Goal: Task Accomplishment & Management: Use online tool/utility

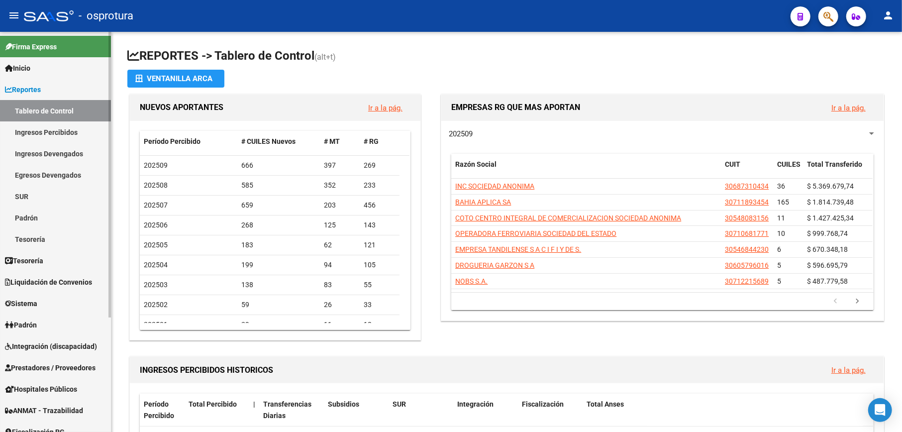
click at [24, 89] on span "Reportes" at bounding box center [23, 89] width 36 height 11
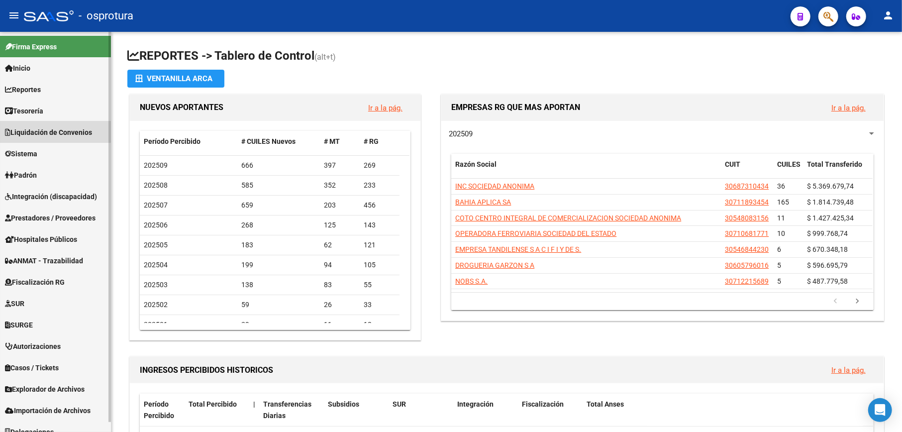
click at [54, 129] on span "Liquidación de Convenios" at bounding box center [48, 132] width 87 height 11
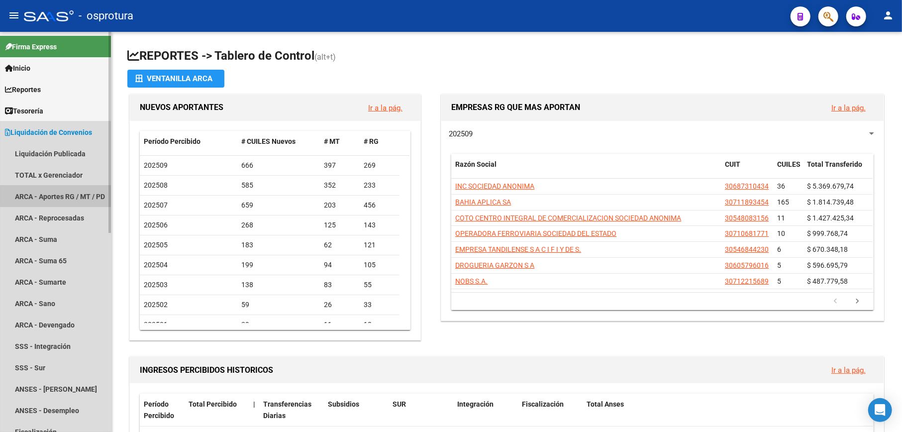
click at [63, 195] on link "ARCA - Aportes RG / MT / PD" at bounding box center [55, 195] width 111 height 21
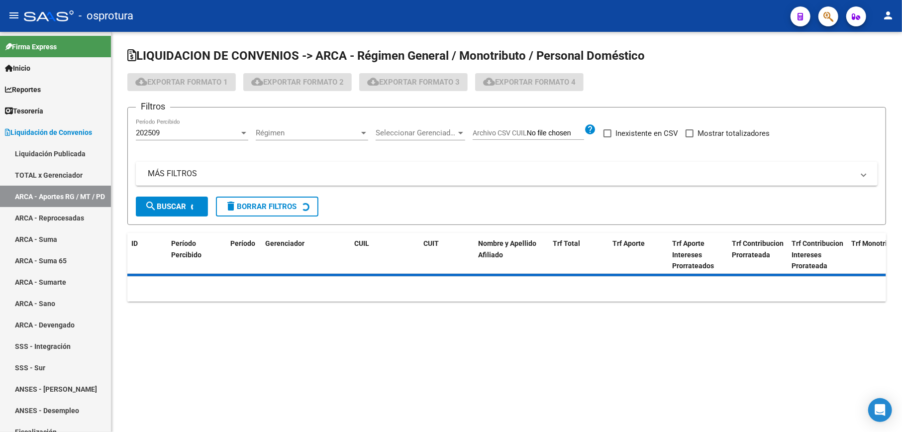
click at [428, 132] on span "Seleccionar Gerenciador" at bounding box center [415, 132] width 81 height 9
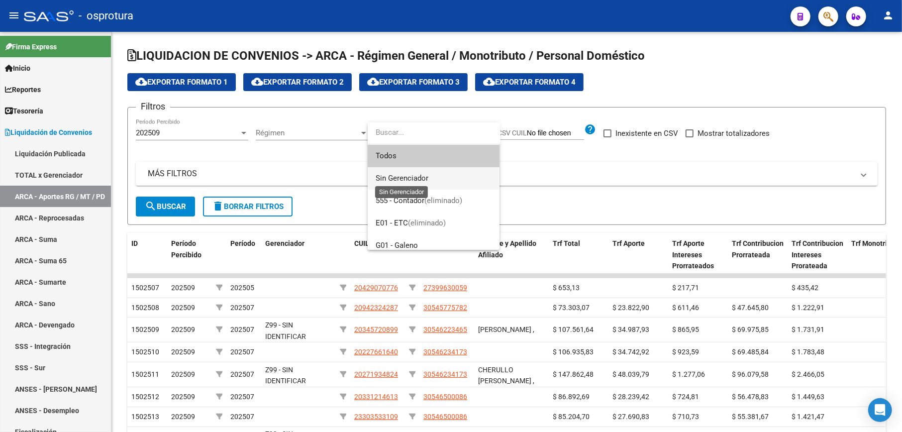
click at [415, 178] on span "Sin Gerenciador" at bounding box center [401, 178] width 53 height 9
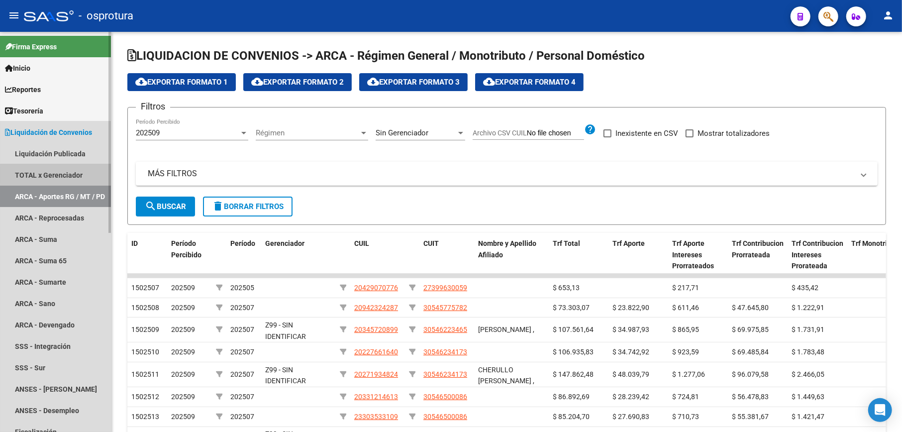
click at [70, 175] on link "TOTAL x Gerenciador" at bounding box center [55, 174] width 111 height 21
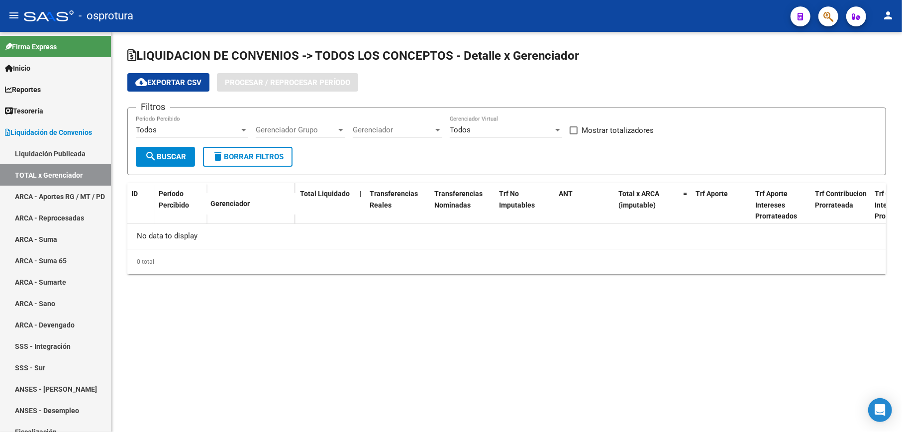
checkbox input "true"
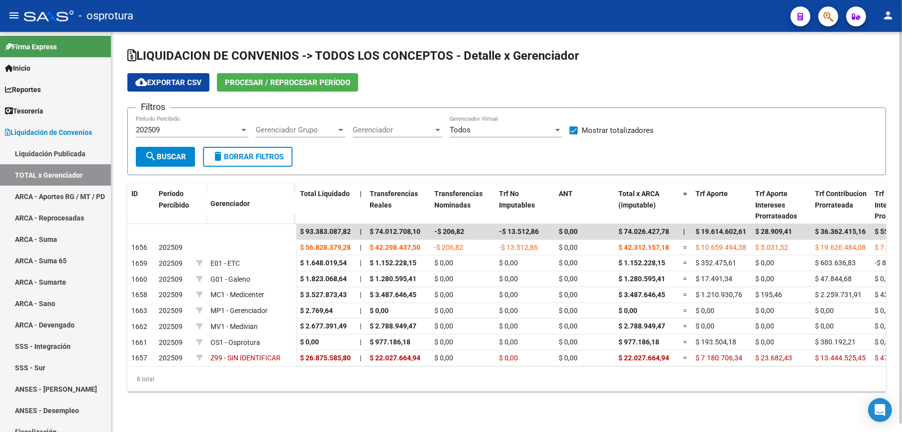
click at [319, 128] on span "Gerenciador Grupo" at bounding box center [296, 129] width 81 height 9
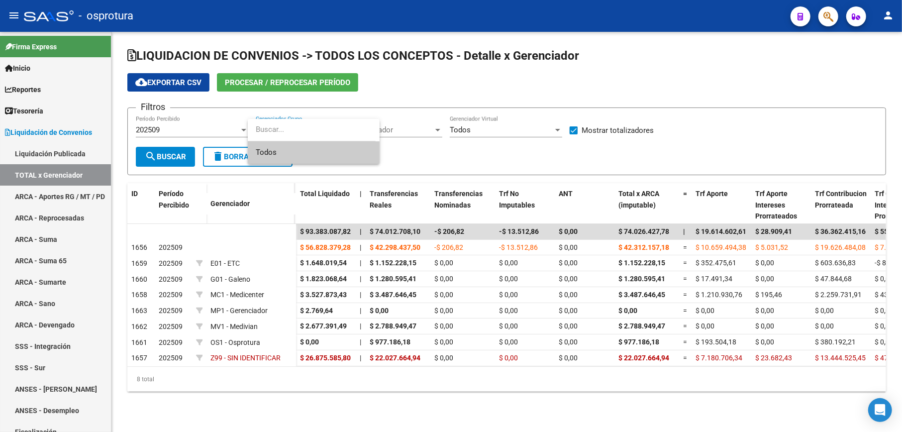
click at [205, 128] on div at bounding box center [451, 216] width 902 height 432
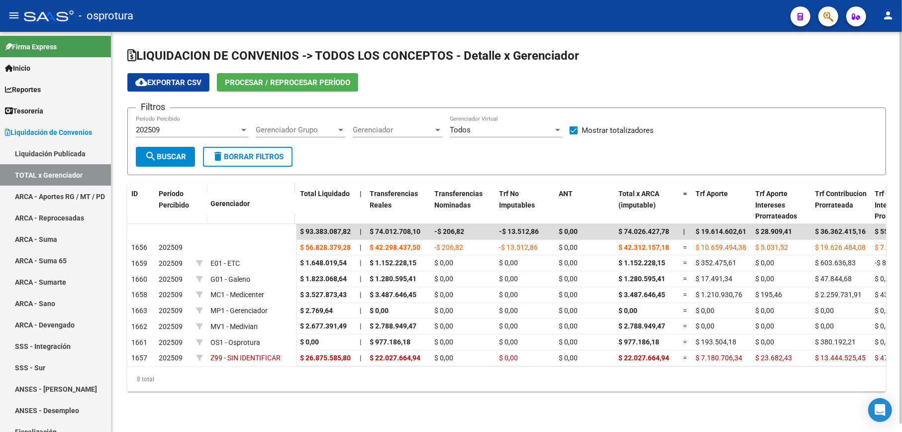
click at [309, 82] on span "Procesar / Reprocesar período" at bounding box center [287, 82] width 125 height 9
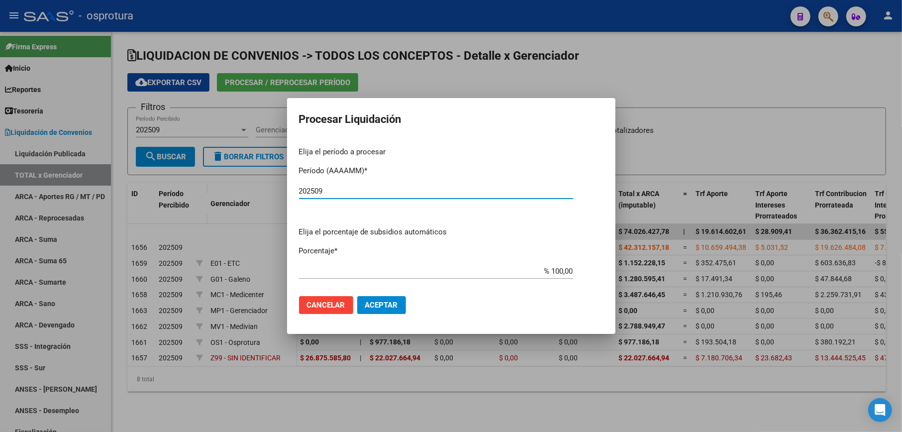
type input "202509"
click at [378, 303] on span "Aceptar" at bounding box center [381, 304] width 33 height 9
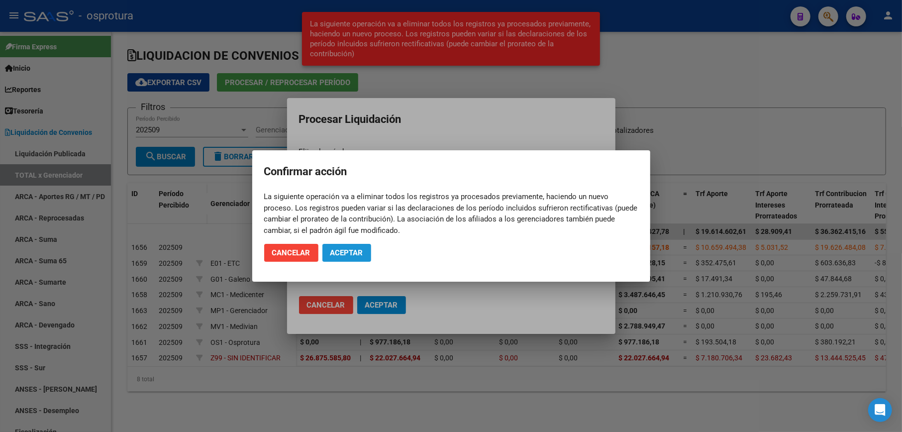
click at [362, 251] on span "Aceptar" at bounding box center [346, 252] width 33 height 9
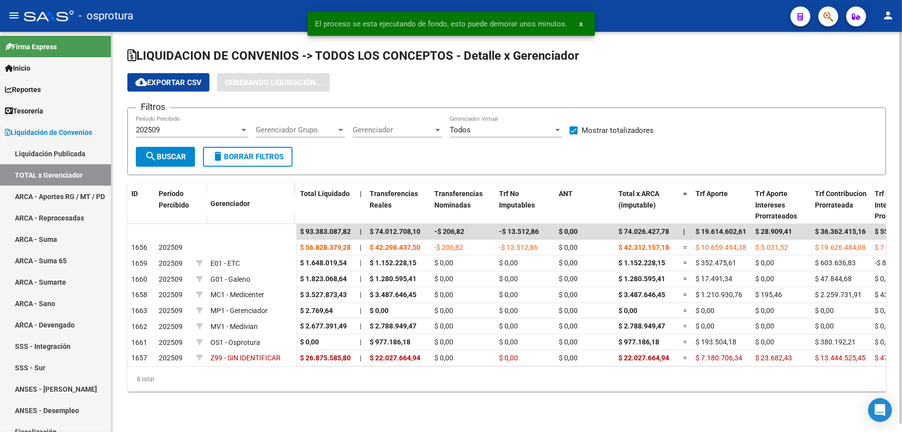
click at [386, 156] on form "Filtros 202509 Período Percibido Gerenciador Grupo Gerenciador Grupo Gerenciado…" at bounding box center [506, 141] width 758 height 68
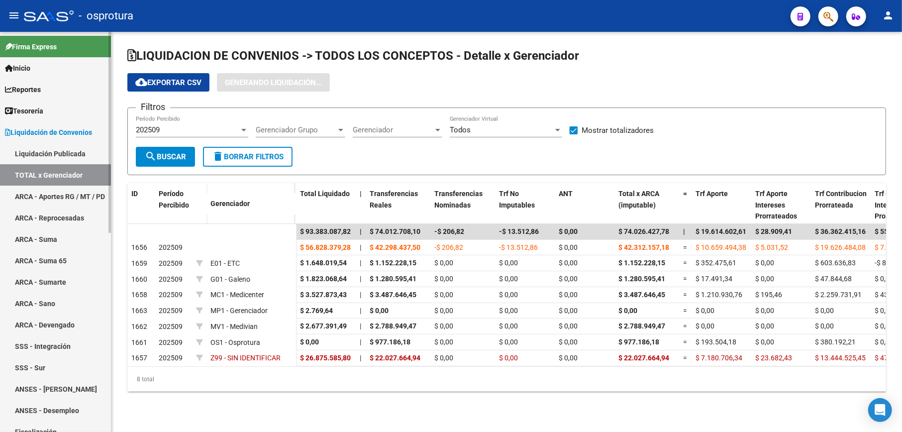
click at [66, 176] on link "TOTAL x Gerenciador" at bounding box center [55, 174] width 111 height 21
click at [66, 191] on link "ARCA - Aportes RG / MT / PD" at bounding box center [55, 195] width 111 height 21
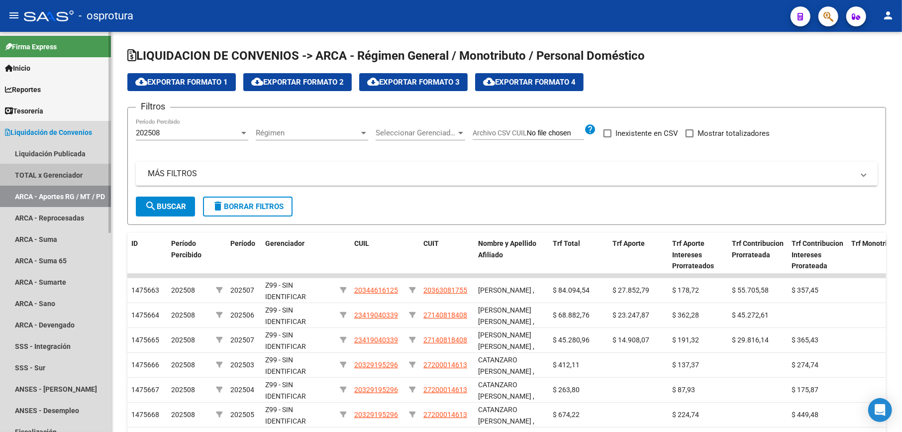
click at [66, 180] on link "TOTAL x Gerenciador" at bounding box center [55, 174] width 111 height 21
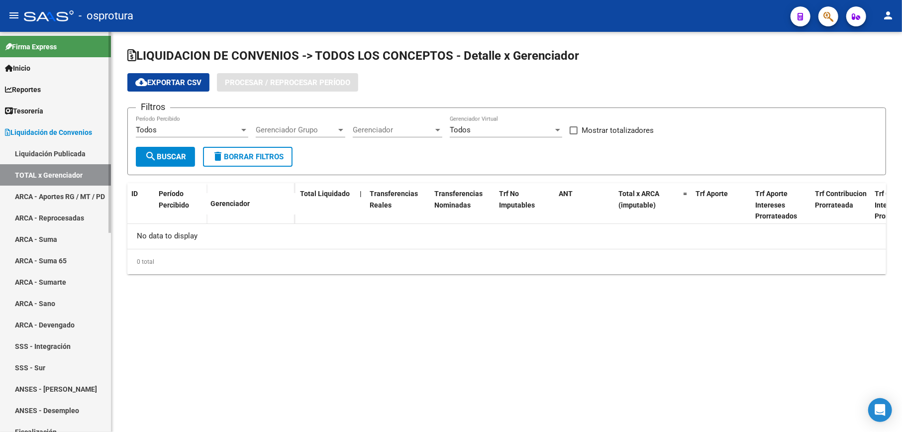
checkbox input "true"
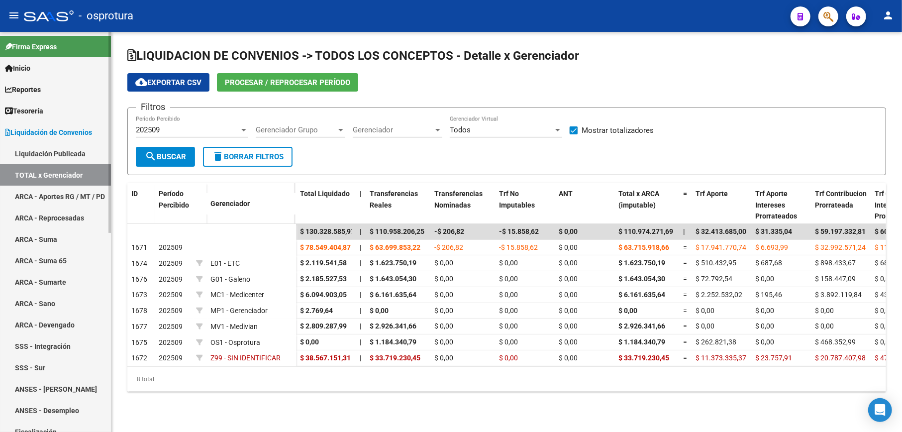
click at [62, 191] on link "ARCA - Aportes RG / MT / PD" at bounding box center [55, 195] width 111 height 21
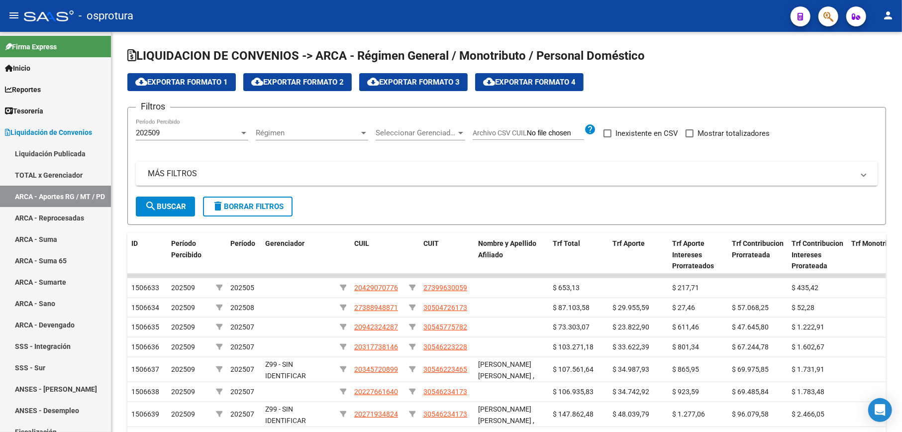
click at [394, 131] on span "Seleccionar Gerenciador" at bounding box center [415, 132] width 81 height 9
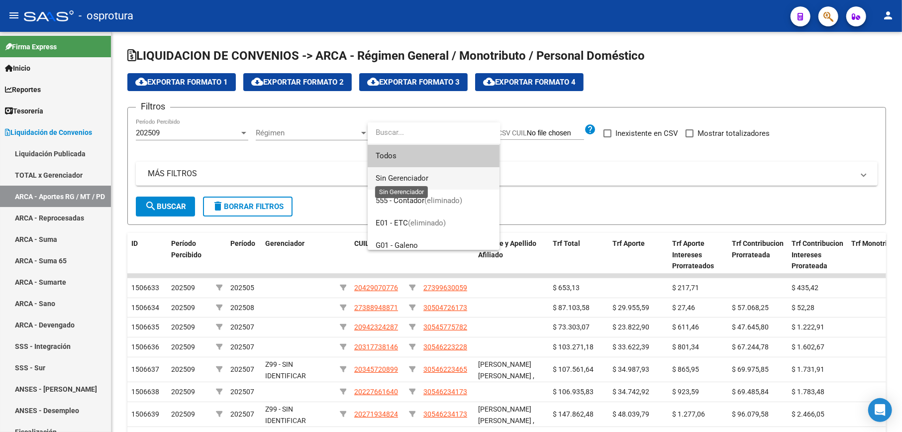
click at [394, 177] on span "Sin Gerenciador" at bounding box center [401, 178] width 53 height 9
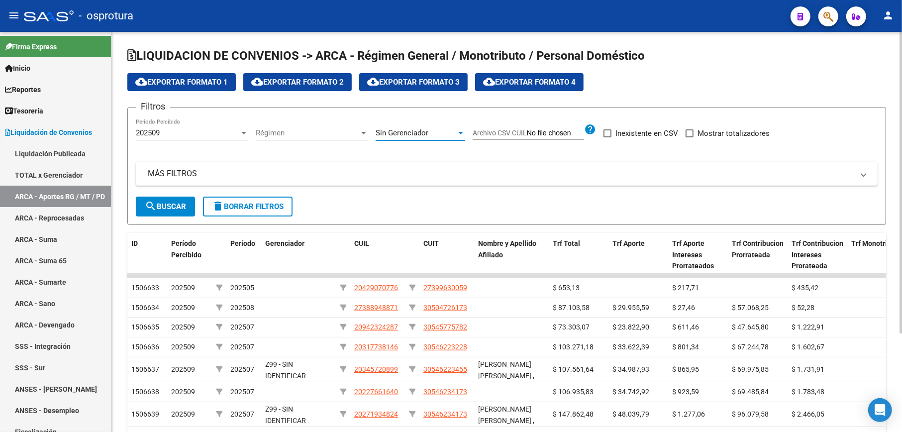
click at [148, 203] on mat-icon "search" at bounding box center [151, 206] width 12 height 12
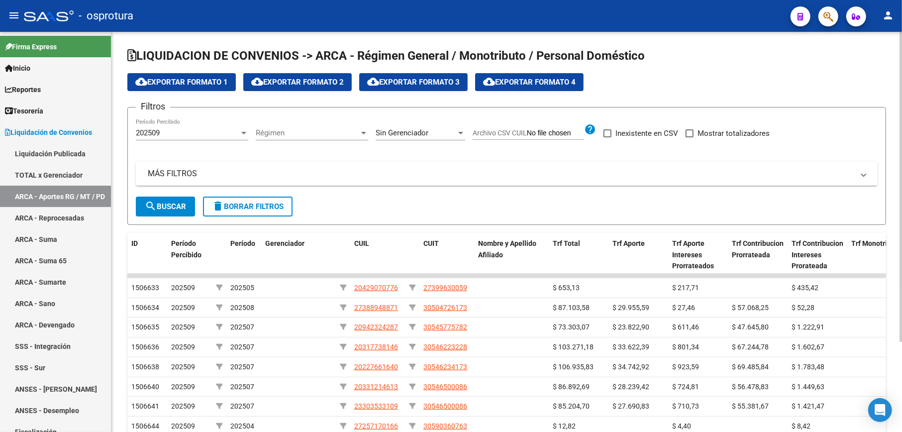
drag, startPoint x: 693, startPoint y: 132, endPoint x: 670, endPoint y: 154, distance: 31.3
click at [691, 132] on span at bounding box center [689, 133] width 8 height 8
click at [689, 137] on input "Mostrar totalizadores" at bounding box center [689, 137] width 0 height 0
checkbox input "true"
click at [172, 207] on span "search Buscar" at bounding box center [165, 206] width 41 height 9
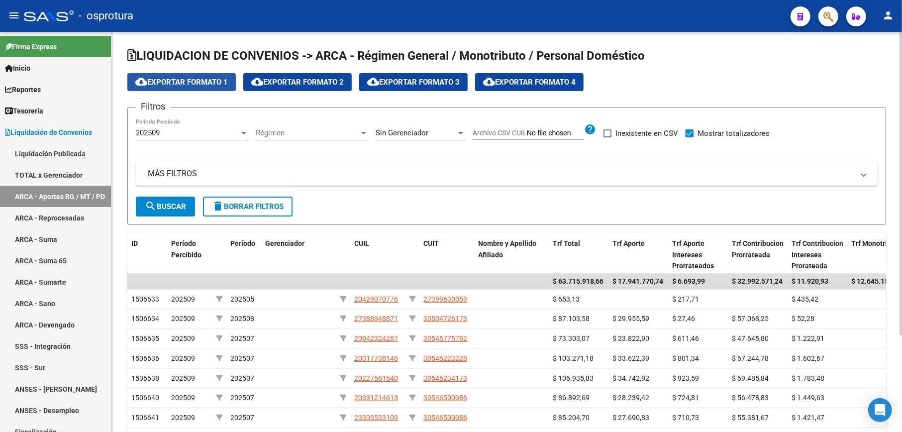
click at [204, 84] on span "cloud_download Exportar Formato 1" at bounding box center [181, 82] width 92 height 9
click at [426, 132] on span "Sin Gerenciador" at bounding box center [401, 132] width 53 height 9
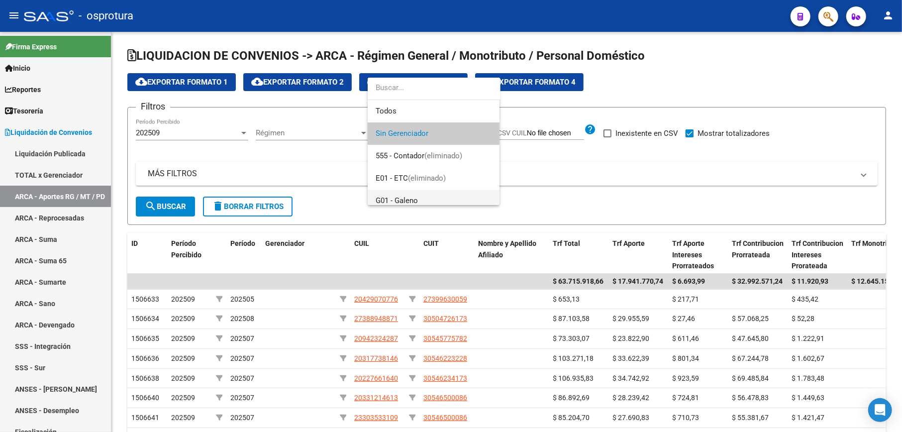
scroll to position [141, 0]
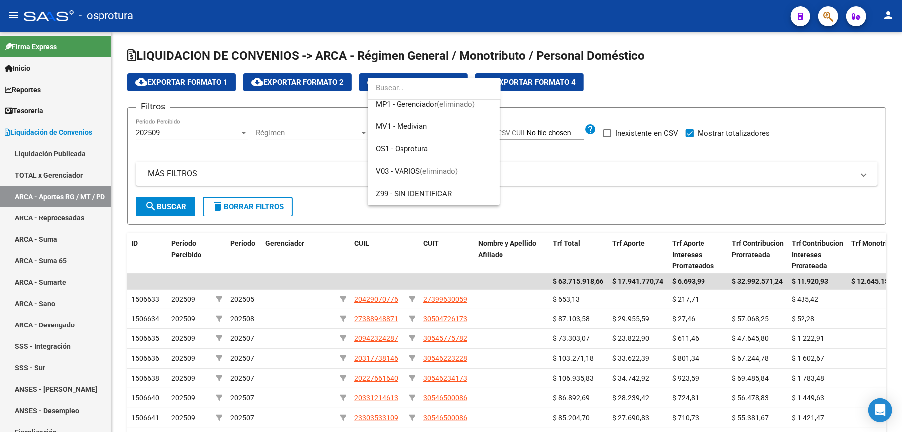
click at [45, 129] on div at bounding box center [451, 216] width 902 height 432
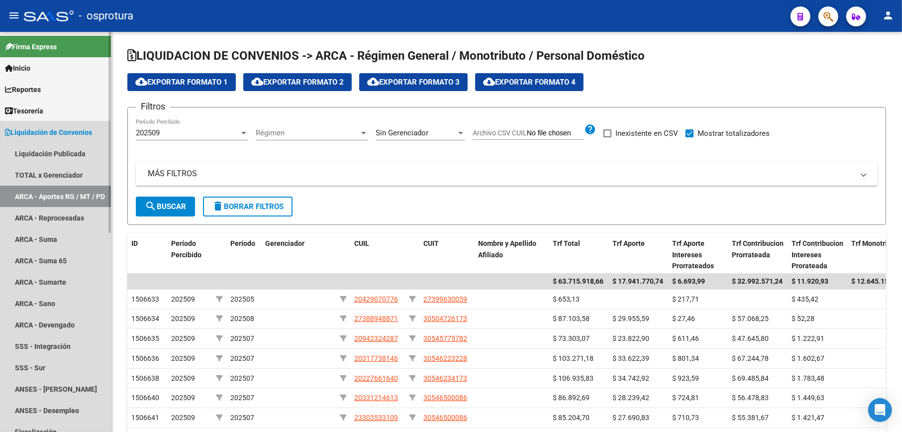
click at [67, 127] on span "Liquidación de Convenios" at bounding box center [48, 132] width 87 height 11
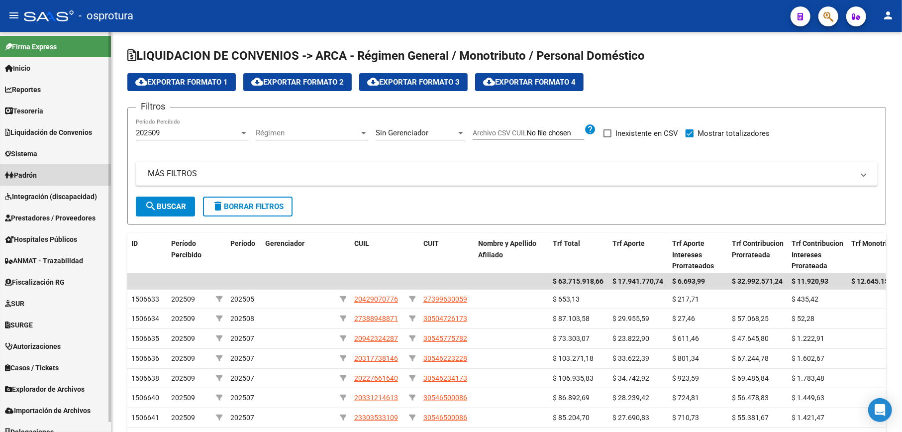
click at [37, 173] on span "Padrón" at bounding box center [21, 175] width 32 height 11
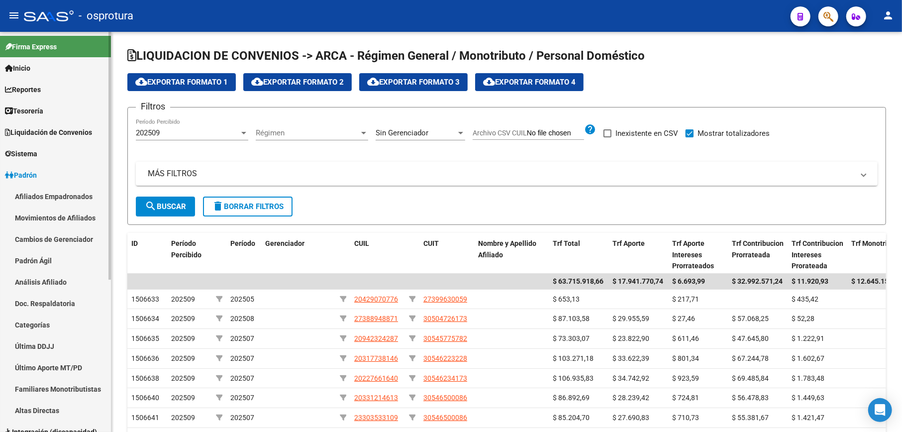
click at [57, 259] on link "Padrón Ágil" at bounding box center [55, 260] width 111 height 21
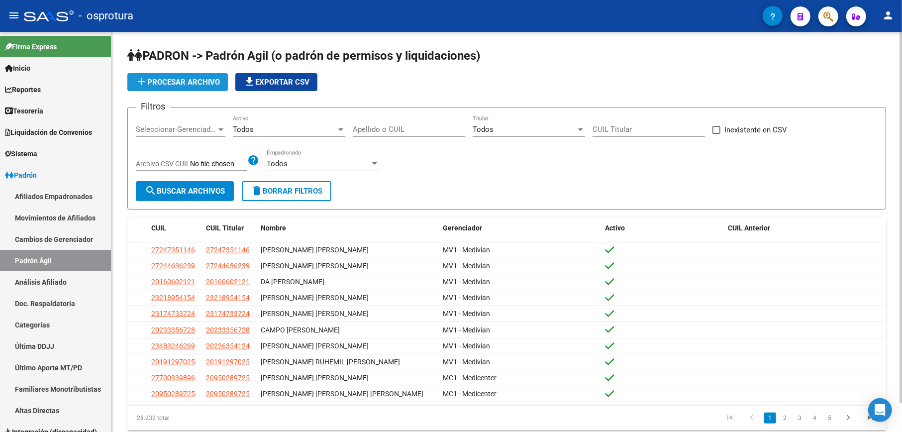
click at [198, 84] on span "add Procesar archivo" at bounding box center [177, 82] width 85 height 9
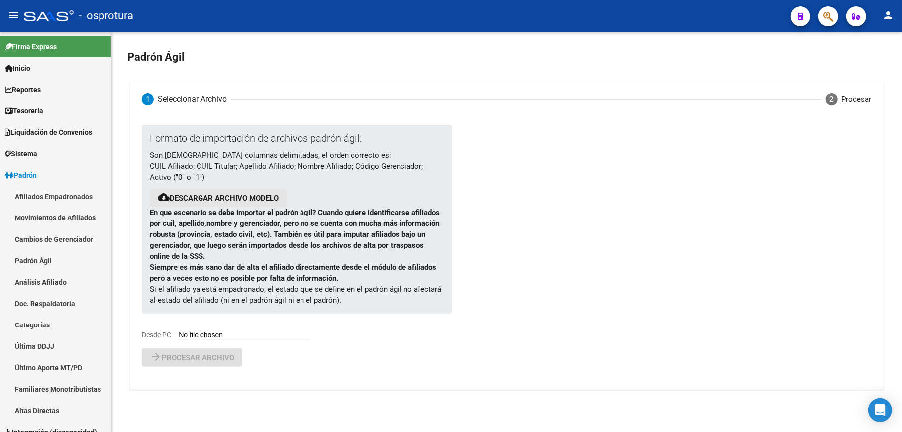
click at [201, 198] on link "Descargar archivo modelo" at bounding box center [224, 197] width 109 height 9
